Goal: Task Accomplishment & Management: Manage account settings

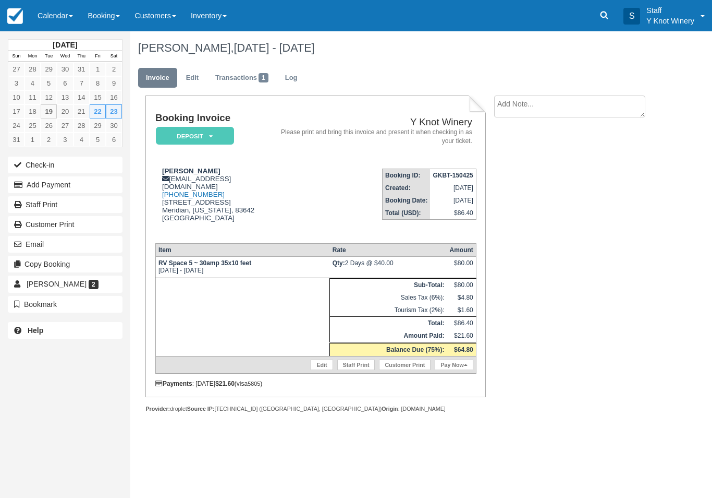
click at [54, 13] on link "Calendar" at bounding box center [55, 15] width 50 height 31
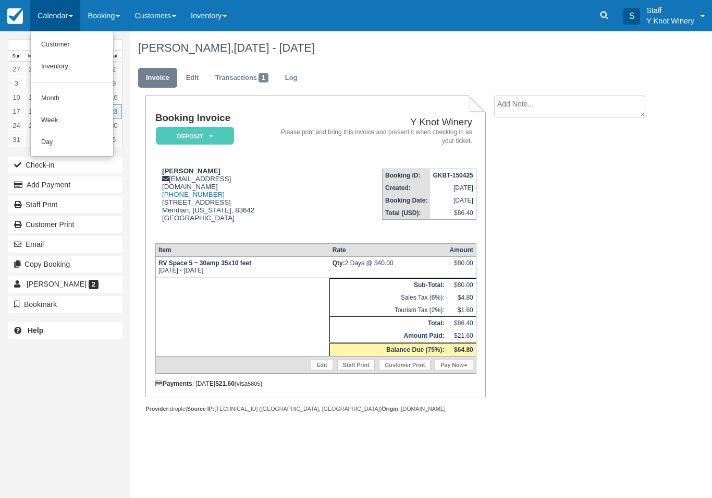
click at [62, 42] on link "Customer" at bounding box center [72, 45] width 82 height 22
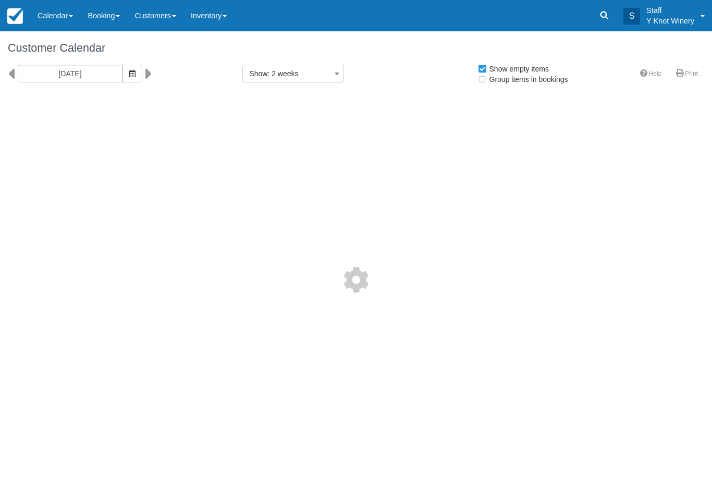
select select
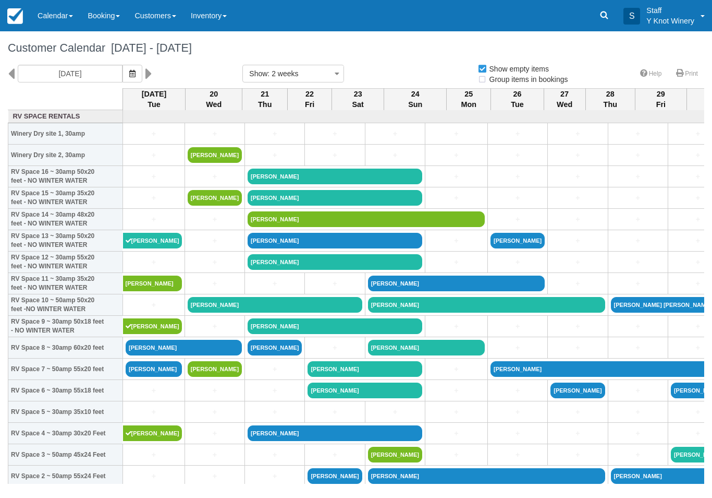
select select
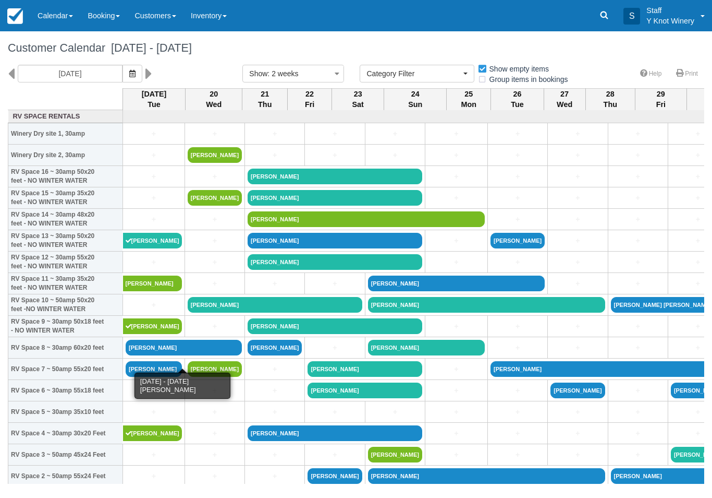
click at [187, 355] on link "[PERSON_NAME]" at bounding box center [184, 348] width 116 height 16
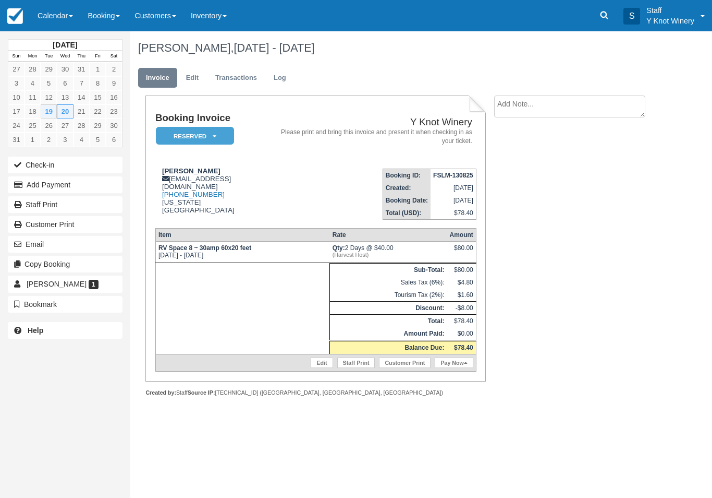
click at [49, 169] on button "Check-in" at bounding box center [65, 164] width 115 height 17
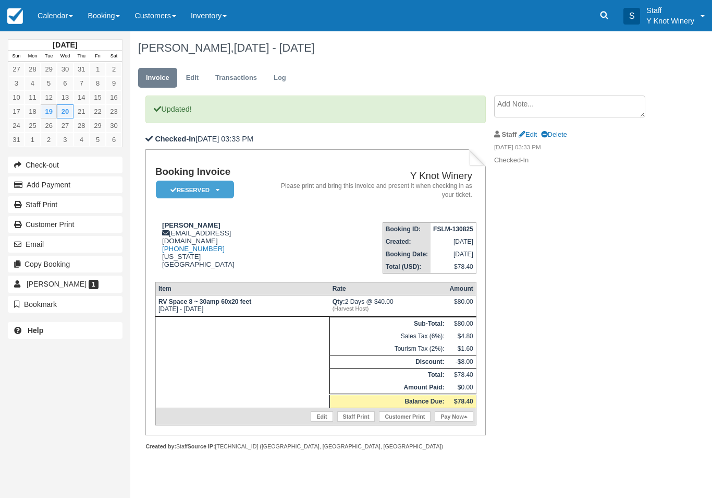
click at [55, 27] on link "Calendar" at bounding box center [55, 15] width 50 height 31
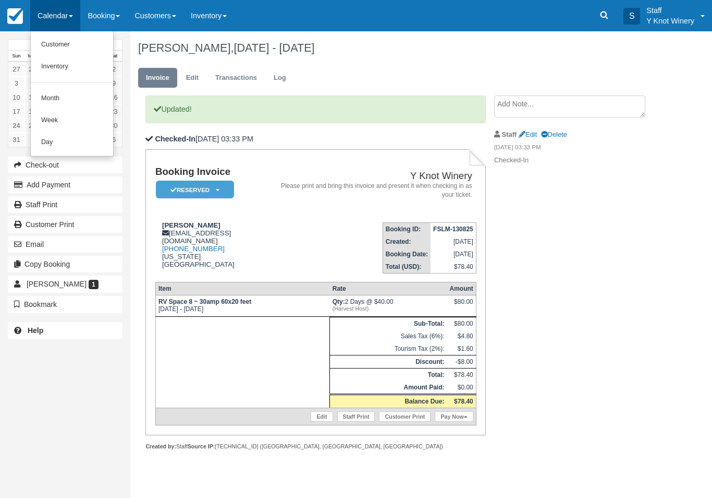
click at [61, 41] on link "Customer" at bounding box center [72, 45] width 82 height 22
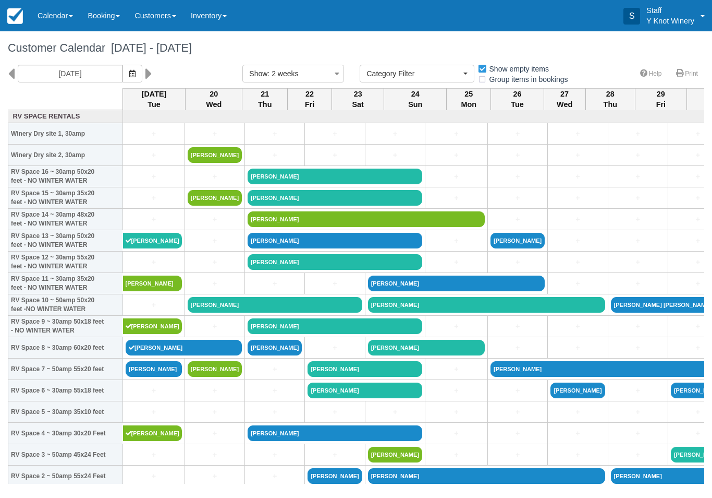
select select
click at [190, 354] on link "[PERSON_NAME]" at bounding box center [184, 348] width 116 height 16
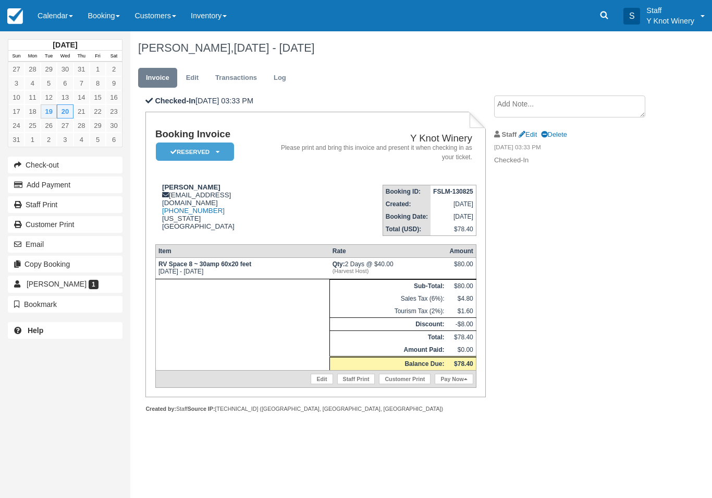
click at [458, 384] on link "Pay Now" at bounding box center [454, 378] width 38 height 10
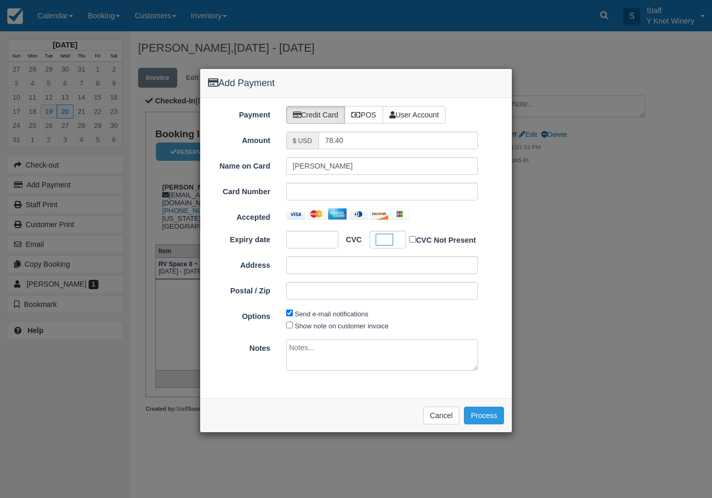
click at [320, 322] on label "Show note on customer invoice" at bounding box center [342, 326] width 94 height 8
click at [293, 322] on input "Show note on customer invoice" at bounding box center [289, 324] width 7 height 7
checkbox input "true"
click at [483, 411] on button "Process" at bounding box center [484, 415] width 40 height 18
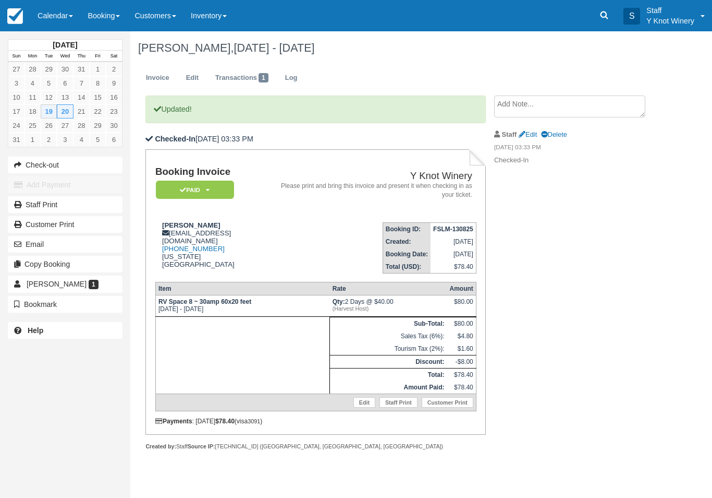
click at [53, 23] on link "Calendar" at bounding box center [55, 15] width 50 height 31
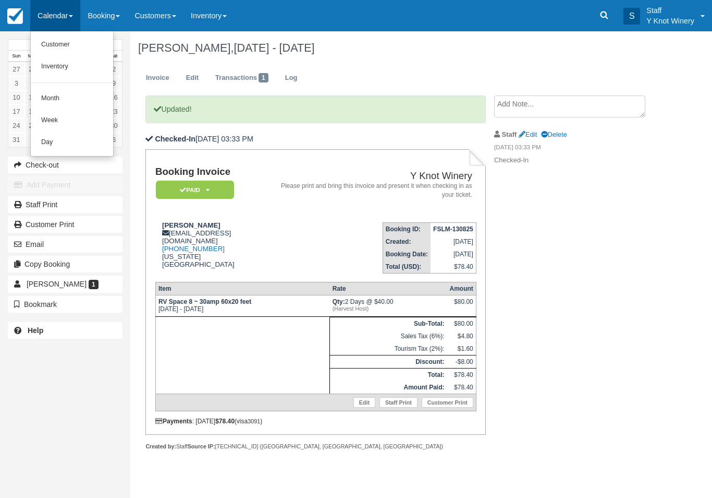
click at [55, 40] on link "Customer" at bounding box center [72, 45] width 82 height 22
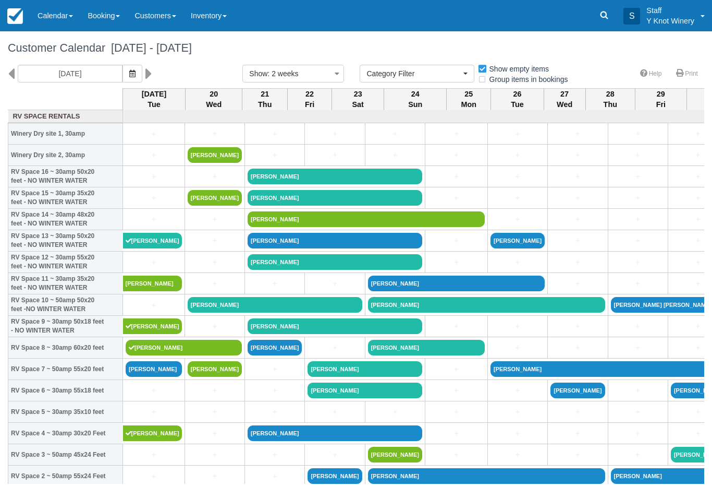
select select
click at [60, 12] on link "Calendar" at bounding box center [55, 15] width 50 height 31
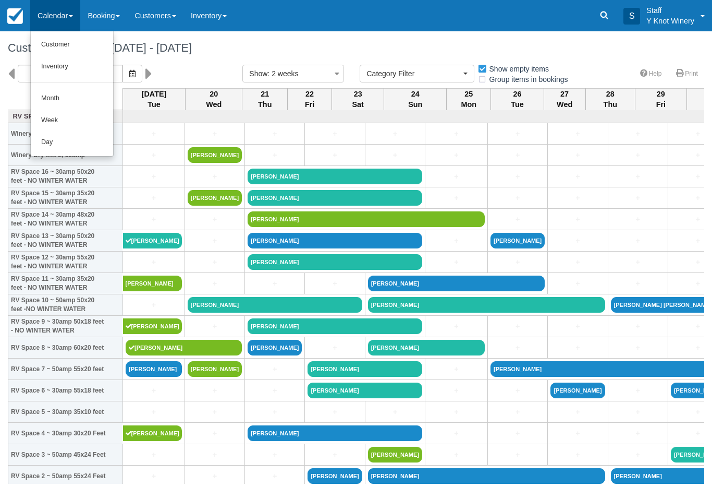
click at [70, 40] on link "Customer" at bounding box center [72, 45] width 82 height 22
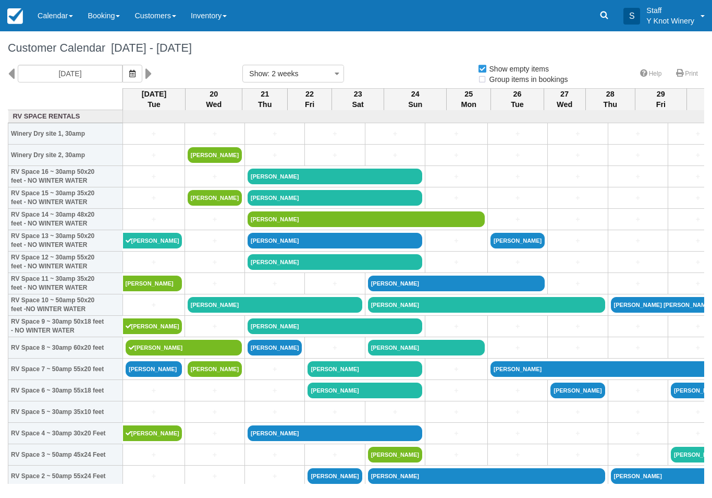
select select
click at [129, 77] on icon "button" at bounding box center [132, 73] width 6 height 7
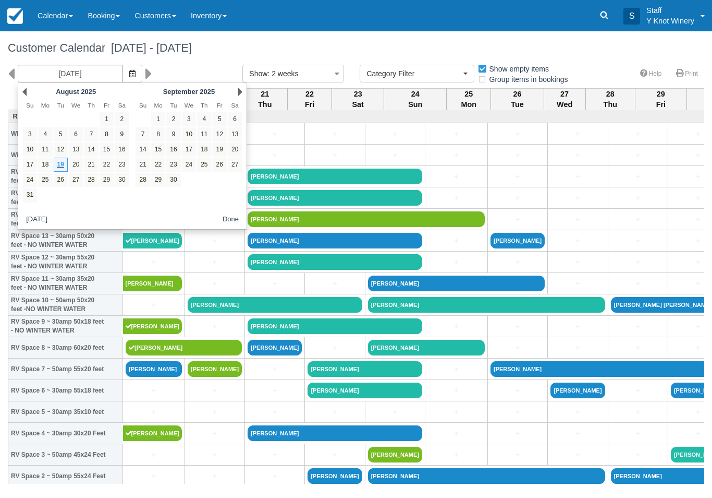
click at [243, 88] on div "Next September 2025" at bounding box center [188, 91] width 113 height 15
click at [241, 89] on link "Next" at bounding box center [240, 92] width 4 height 8
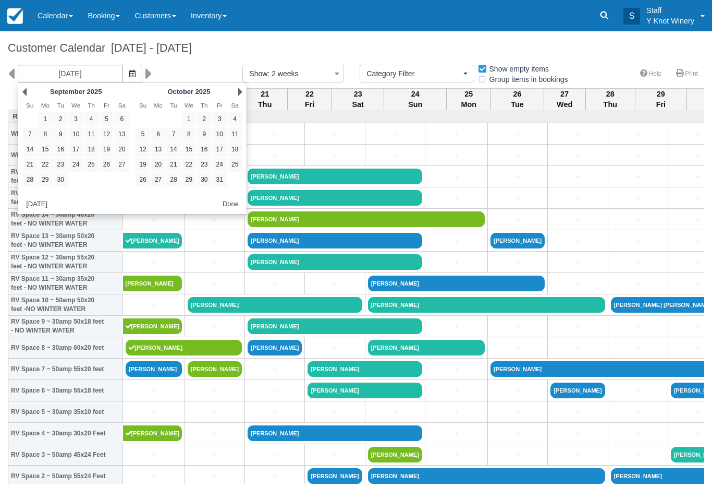
click at [224, 118] on link "3" at bounding box center [220, 119] width 14 height 14
type input "[DATE]"
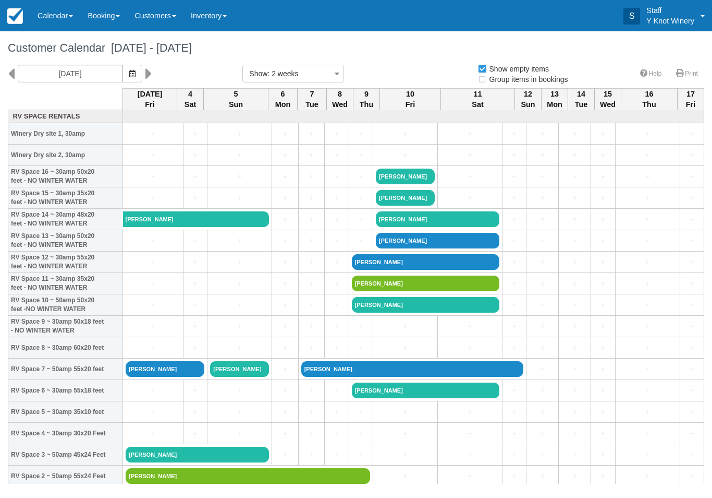
select select
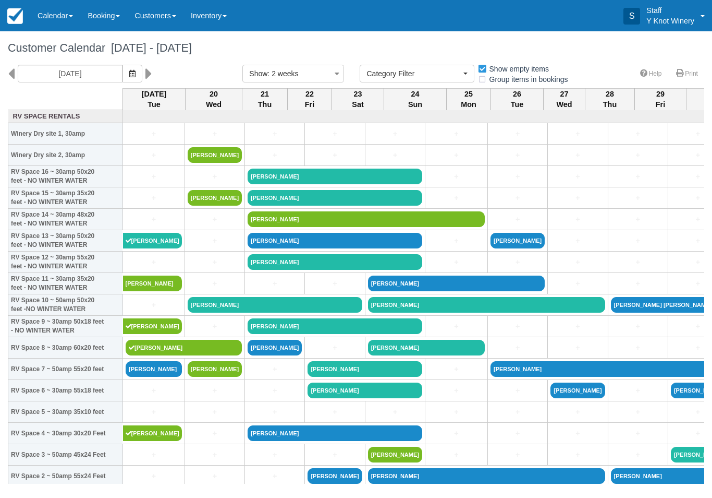
select select
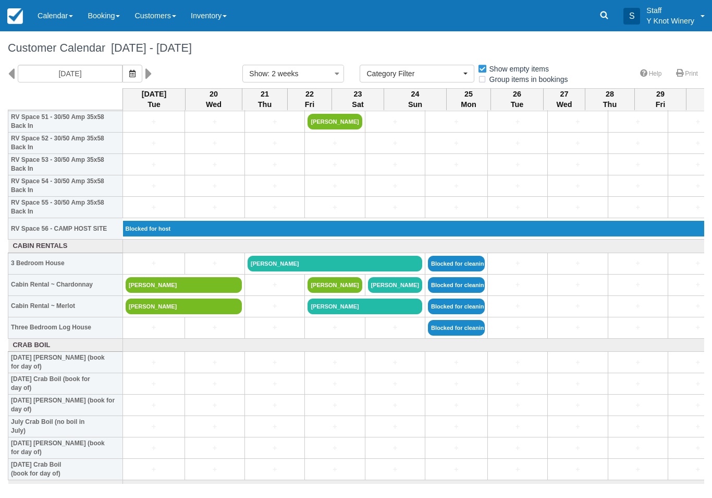
scroll to position [1124, 0]
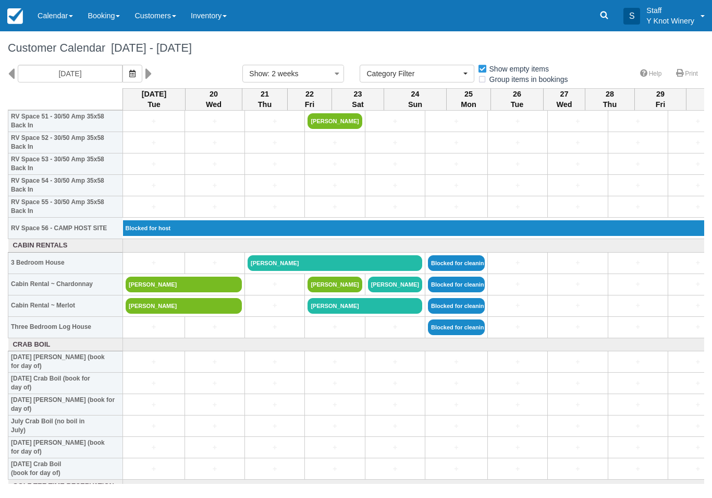
click at [129, 76] on icon "button" at bounding box center [132, 73] width 6 height 7
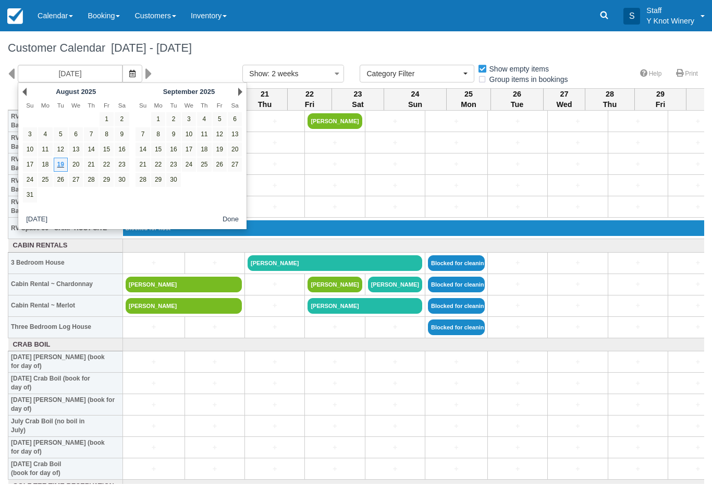
click at [243, 88] on div "Next September 2025" at bounding box center [188, 91] width 113 height 15
click at [240, 91] on link "Next" at bounding box center [240, 92] width 4 height 8
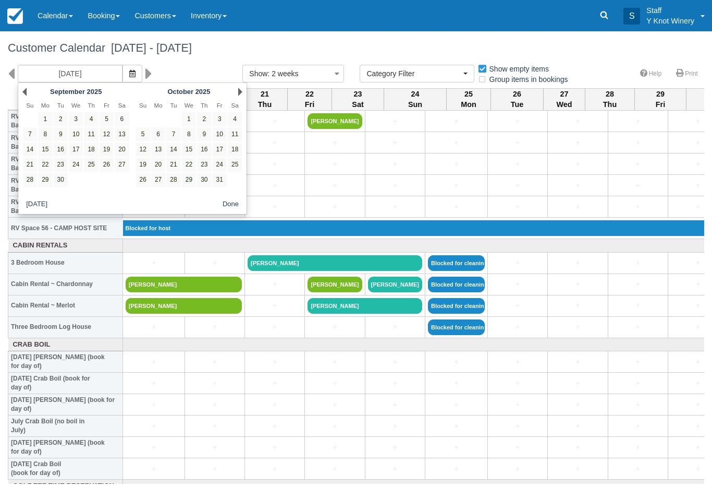
click at [217, 117] on link "3" at bounding box center [220, 119] width 14 height 14
type input "10/03/25"
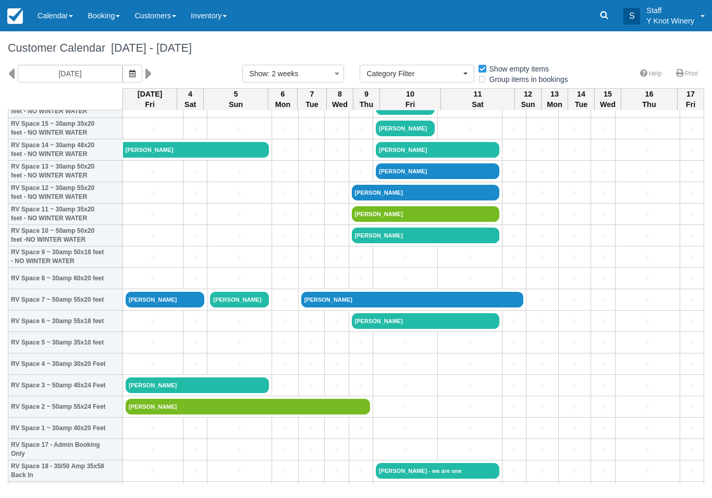
scroll to position [69, 0]
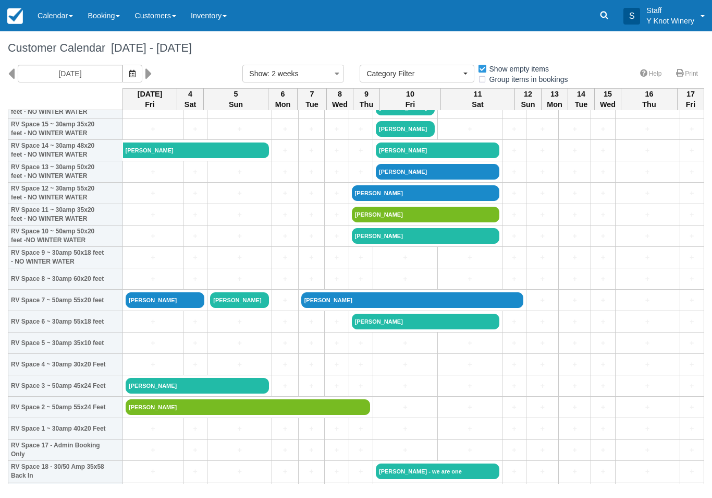
click at [135, 241] on link "+" at bounding box center [153, 236] width 55 height 11
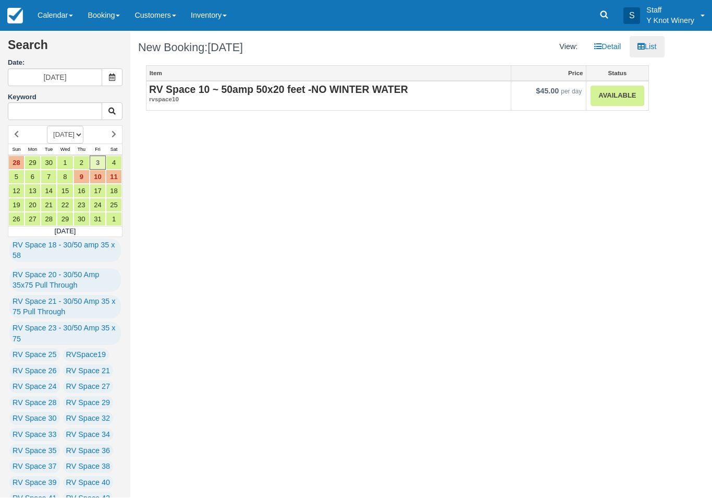
click at [619, 90] on link "Available" at bounding box center [617, 96] width 53 height 20
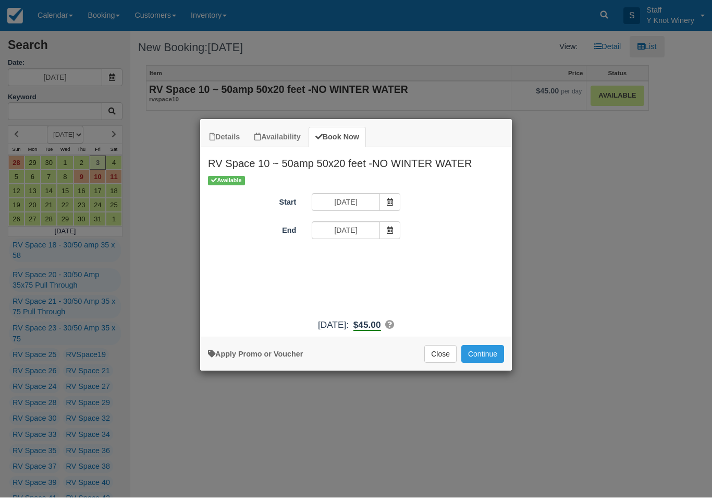
click at [395, 224] on span "Item Modal" at bounding box center [390, 231] width 21 height 18
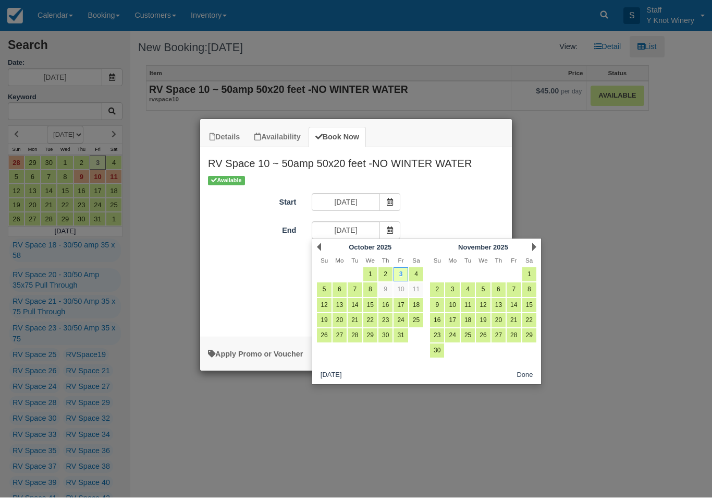
click at [420, 273] on link "4" at bounding box center [416, 275] width 14 height 14
type input "10/04/25"
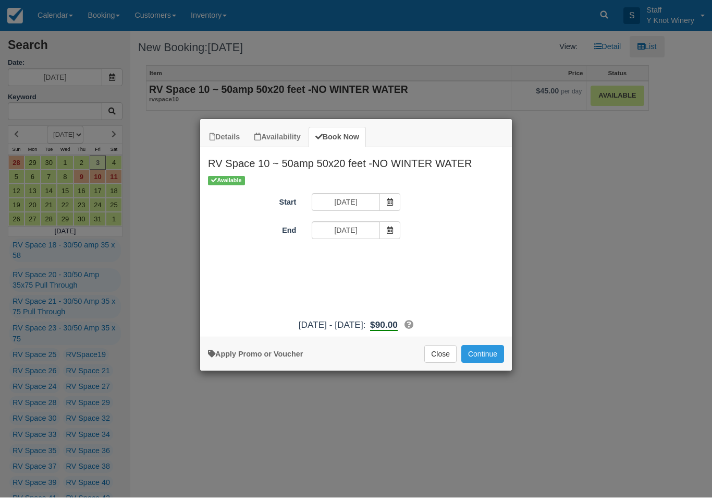
click at [490, 362] on button "Continue" at bounding box center [483, 354] width 43 height 18
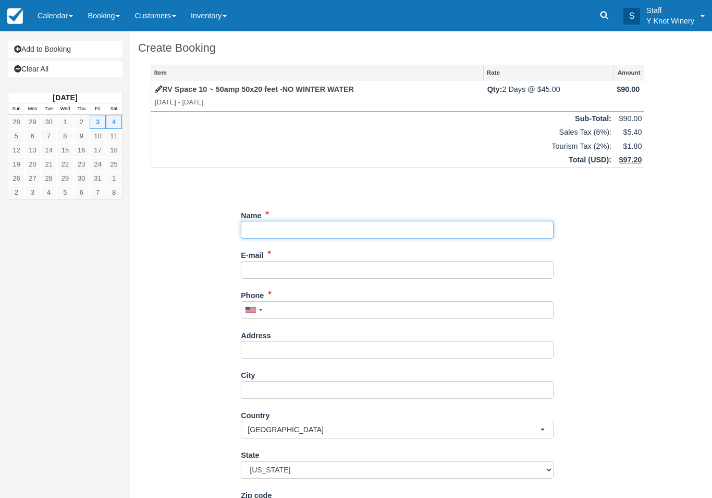
click at [431, 235] on input "Name" at bounding box center [397, 230] width 313 height 18
click at [449, 225] on input "Name" at bounding box center [397, 230] width 313 height 18
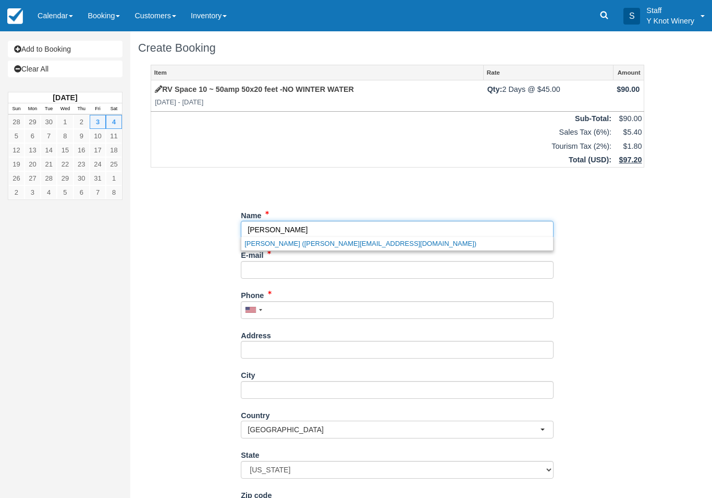
click at [255, 243] on link "Dana Campanella (dana@danacampanella.com)" at bounding box center [397, 243] width 312 height 13
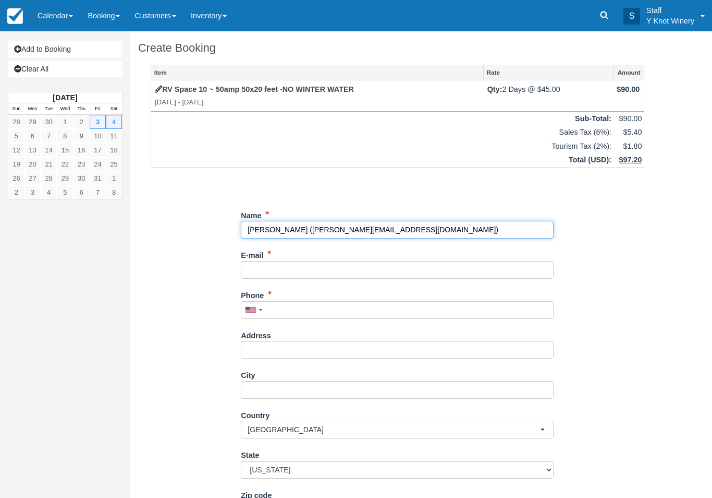
type input "Dana Campanella"
type input "dana@danacampanella.com"
type input "+19255499102"
type input "17415 Solomon Drive"
type input "Nampa"
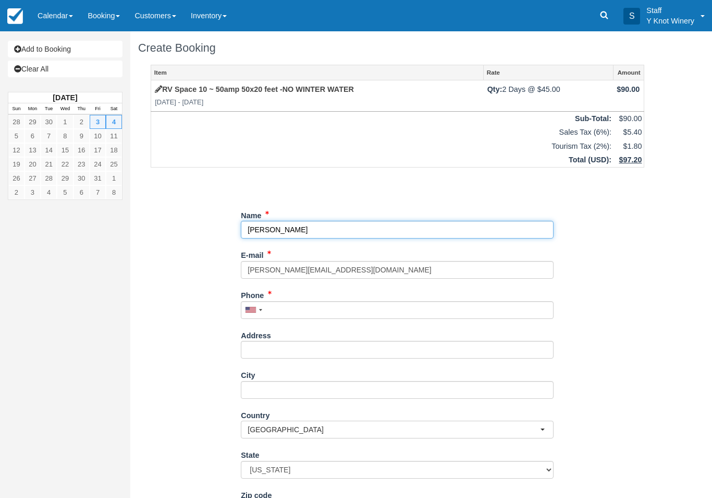
select select "CA"
type input "83687"
select select "CA"
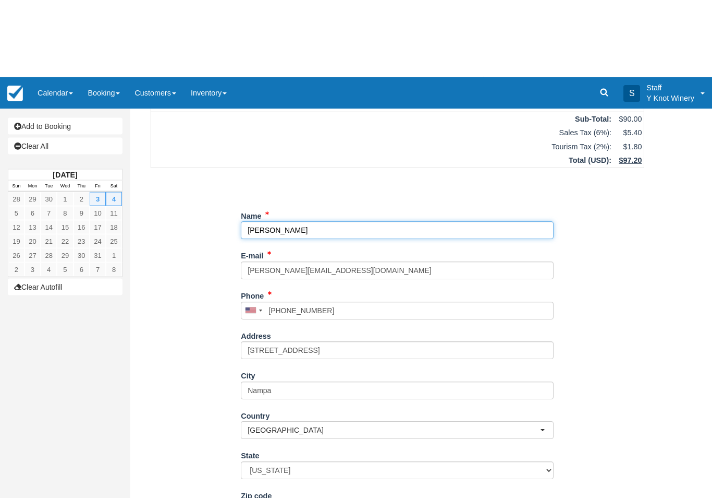
scroll to position [84, 0]
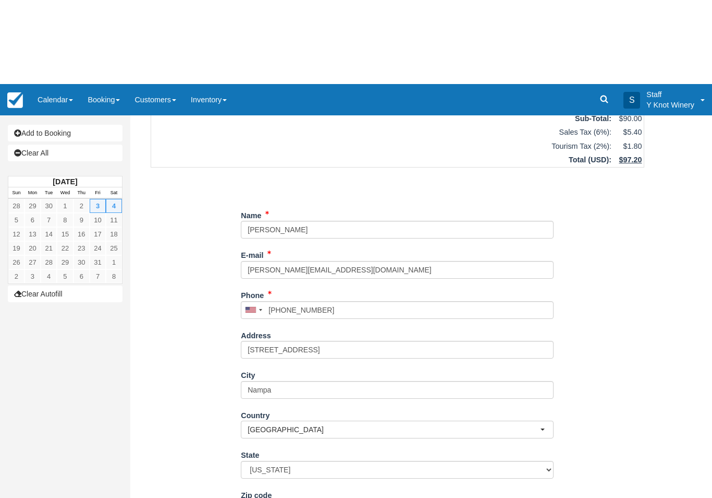
click at [656, 334] on div "Item Rate Amount RV Space 10 ~ 50amp 50x20 feet -NO WINTER WATER Fri Oct 3 2025…" at bounding box center [397, 237] width 519 height 512
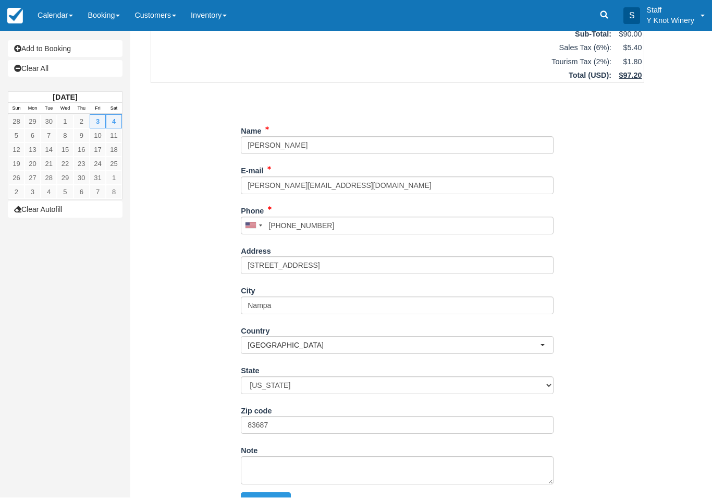
click at [273, 495] on button "Continue" at bounding box center [266, 501] width 50 height 18
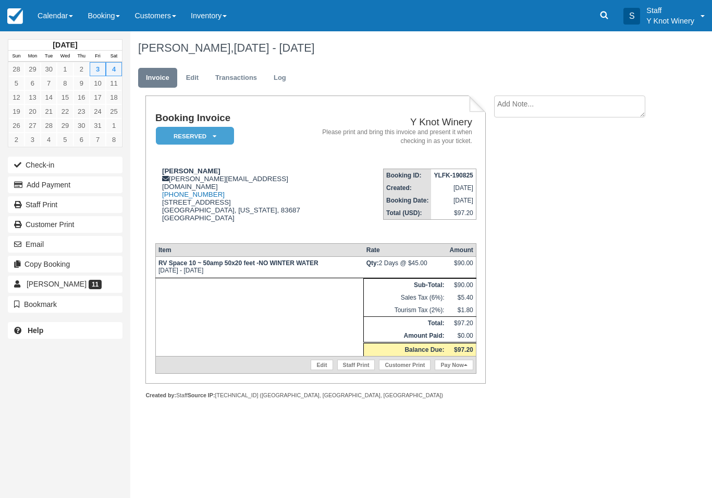
click at [68, 16] on link "Calendar" at bounding box center [55, 15] width 50 height 31
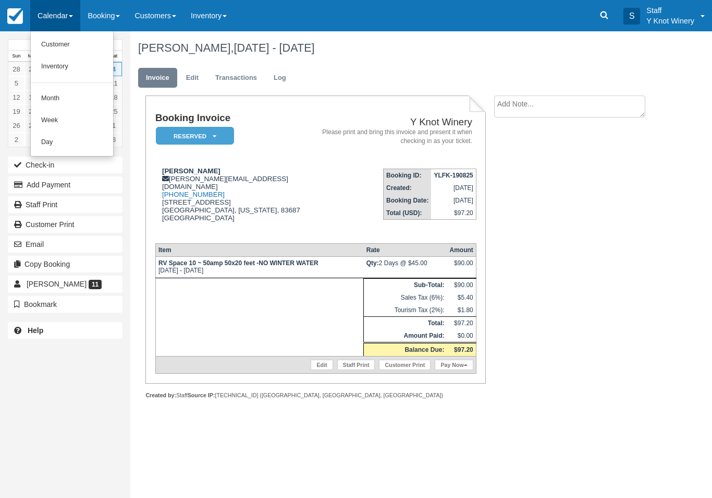
click at [86, 42] on link "Customer" at bounding box center [72, 45] width 82 height 22
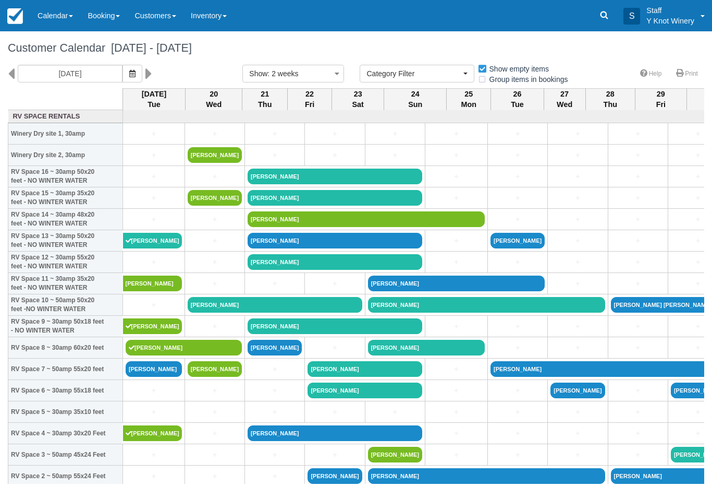
select select
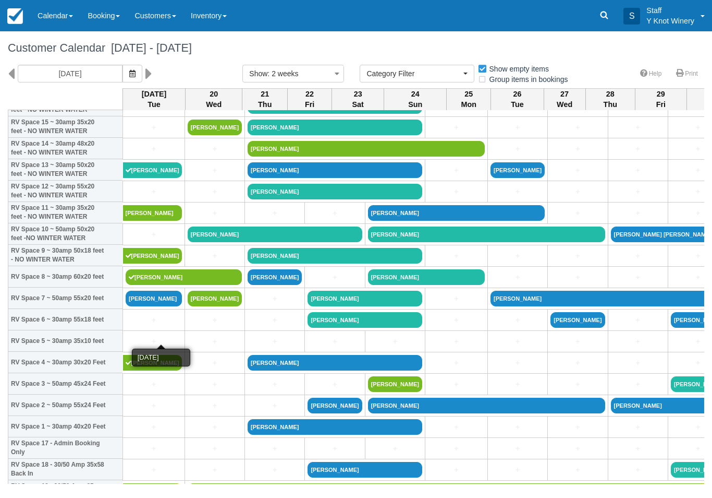
scroll to position [71, 0]
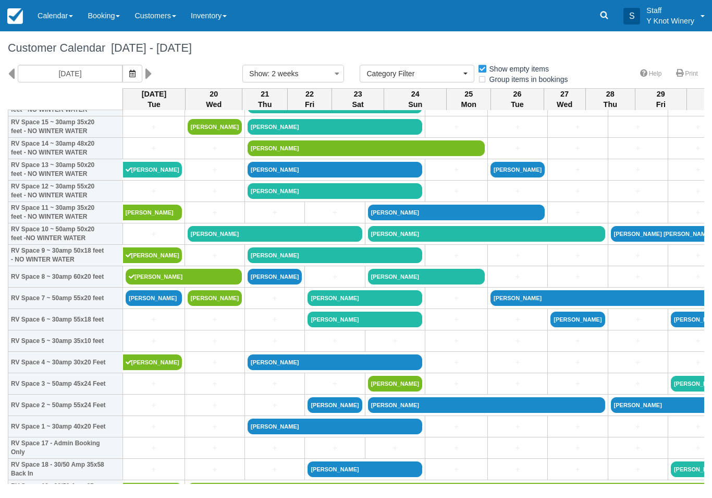
click at [154, 284] on link "[PERSON_NAME]" at bounding box center [184, 277] width 116 height 16
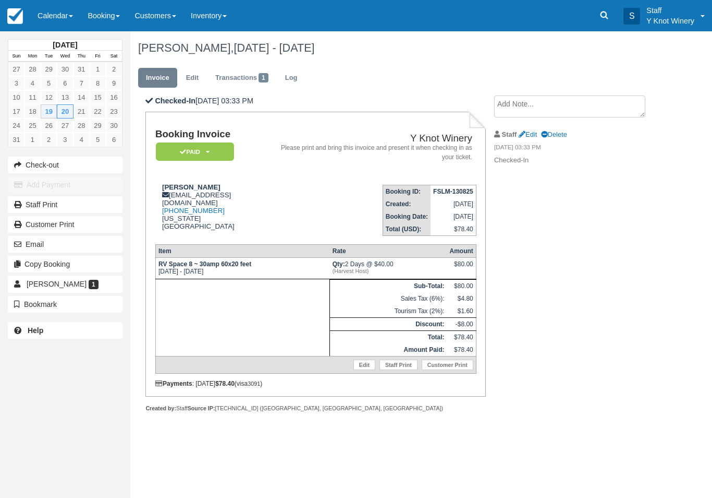
click at [63, 22] on link "Calendar" at bounding box center [55, 15] width 50 height 31
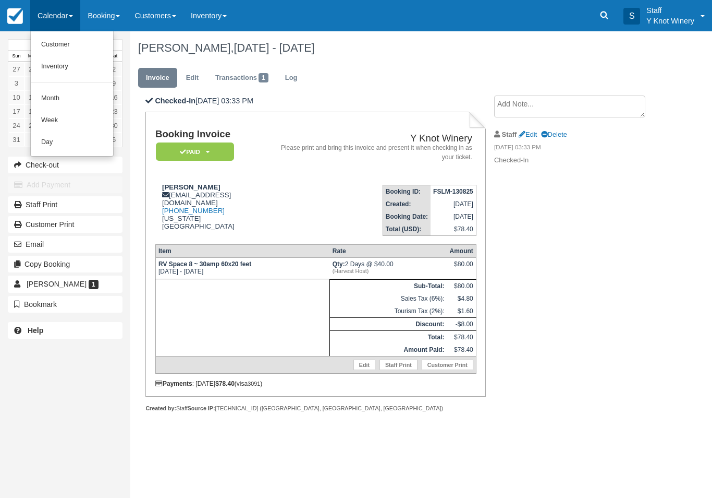
click at [87, 43] on link "Customer" at bounding box center [72, 45] width 82 height 22
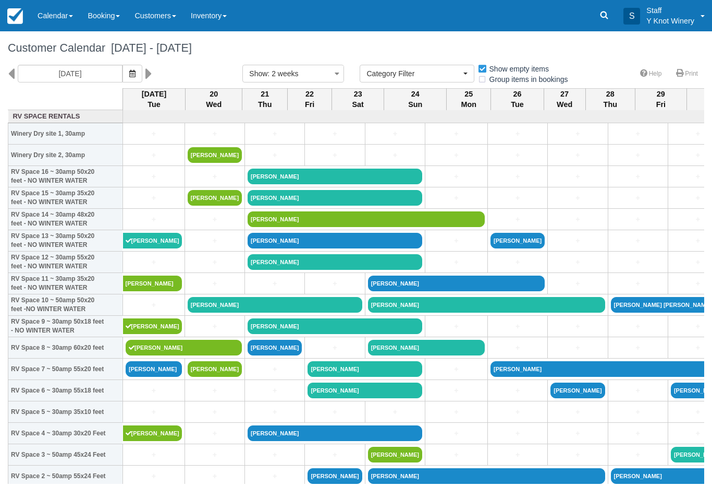
select select
click at [161, 377] on link "[PERSON_NAME]" at bounding box center [154, 369] width 56 height 16
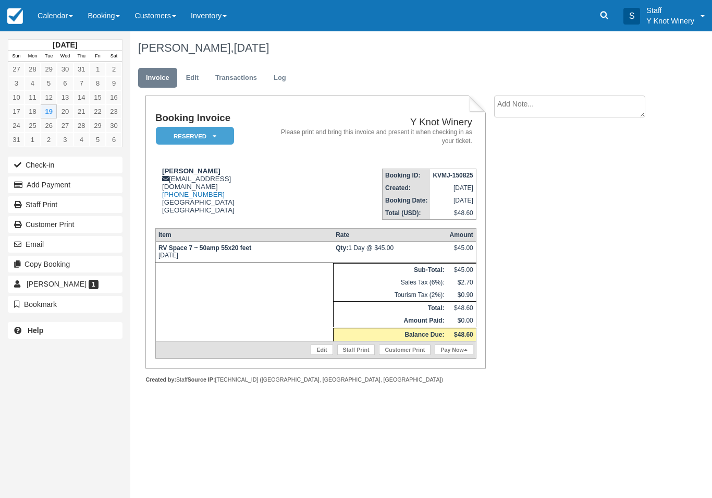
click at [315, 355] on link "Edit" at bounding box center [322, 349] width 22 height 10
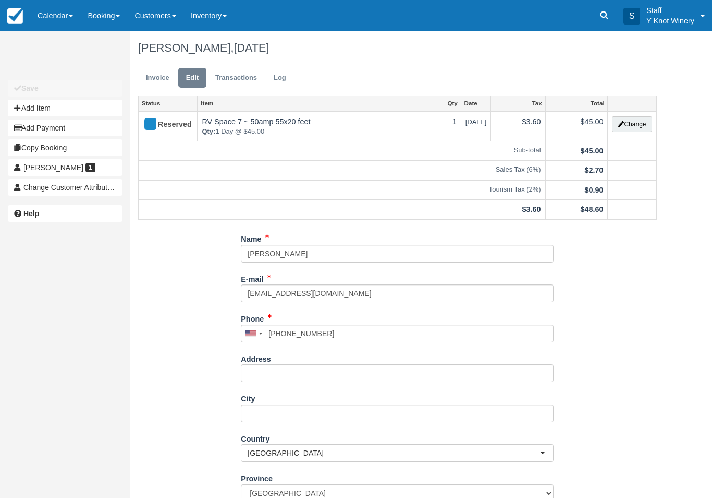
click at [645, 125] on button "Change" at bounding box center [632, 124] width 40 height 16
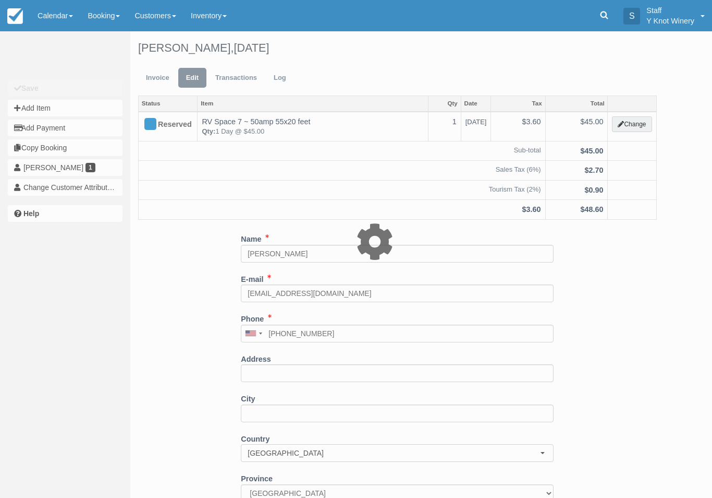
type input "45.00"
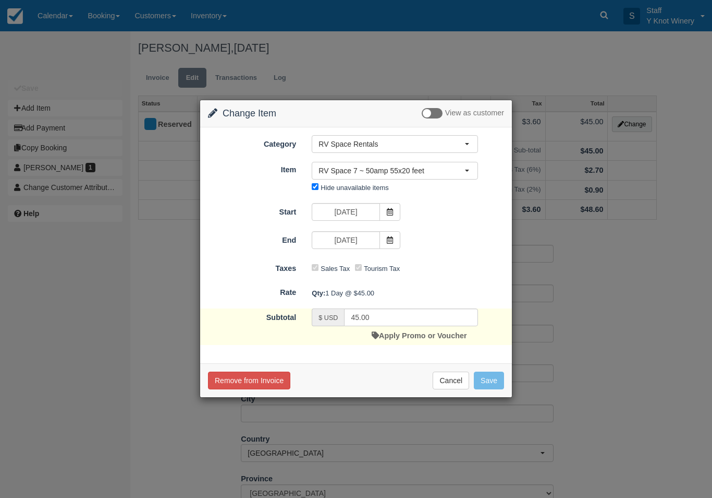
click at [455, 173] on span "RV Space 7 ~ 50amp 55x20 feet" at bounding box center [392, 170] width 146 height 10
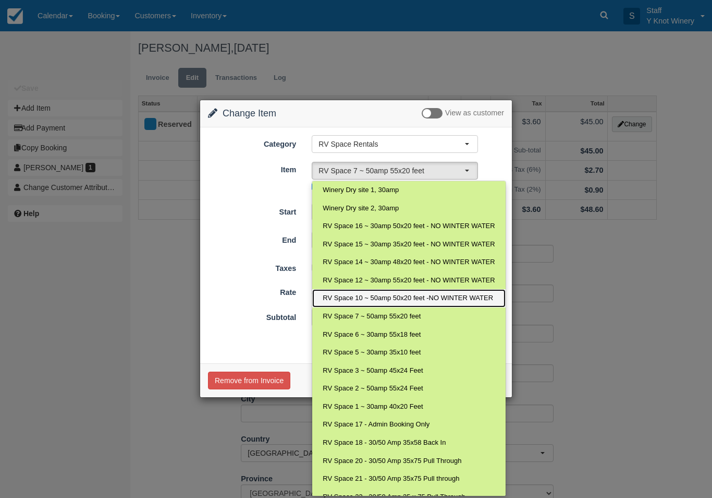
click at [457, 290] on link "RV Space 10 ~ 50amp 50x20 feet -NO WINTER WATER" at bounding box center [408, 298] width 193 height 18
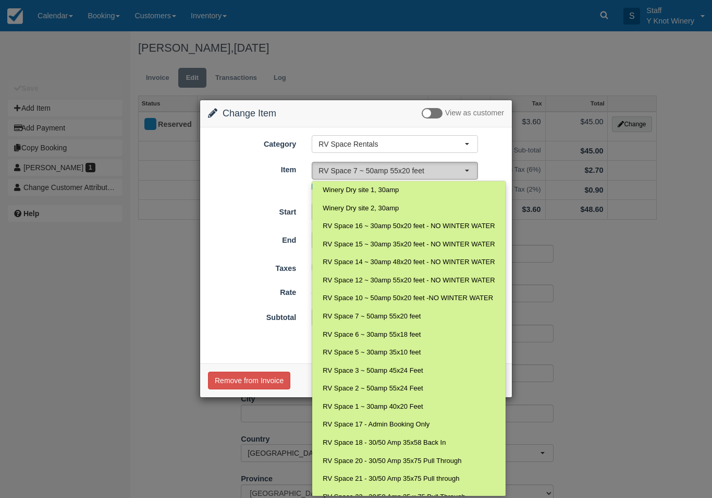
select select "22"
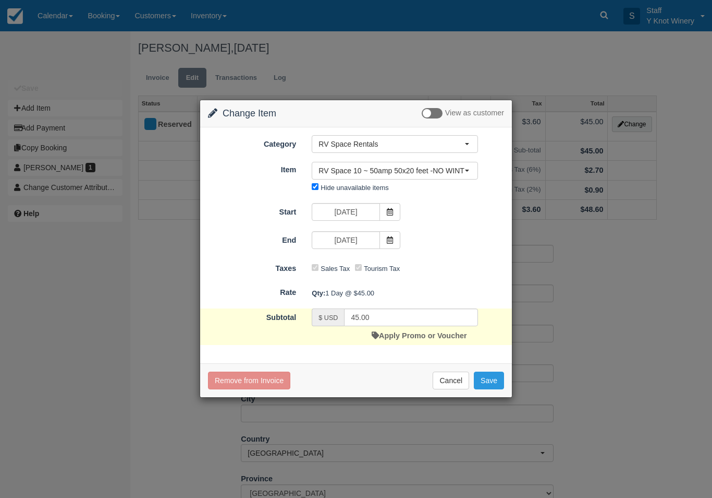
click at [488, 381] on button "Save" at bounding box center [489, 380] width 30 height 18
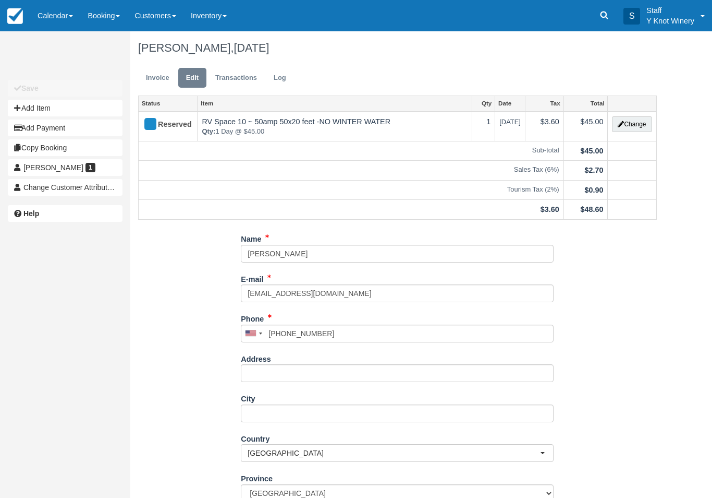
click at [51, 18] on link "Calendar" at bounding box center [55, 15] width 50 height 31
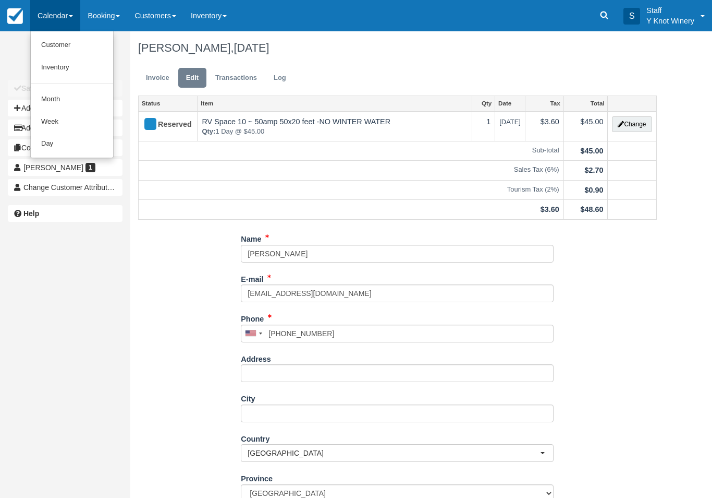
click at [57, 43] on link "Customer" at bounding box center [72, 45] width 82 height 22
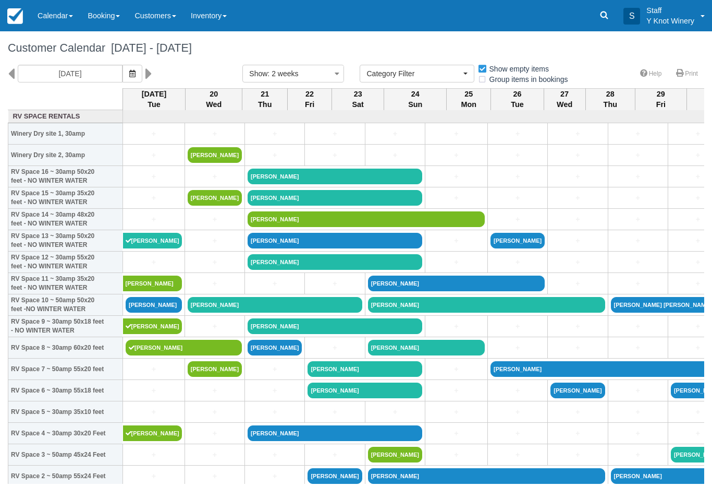
select select
